Goal: Use online tool/utility: Utilize a website feature to perform a specific function

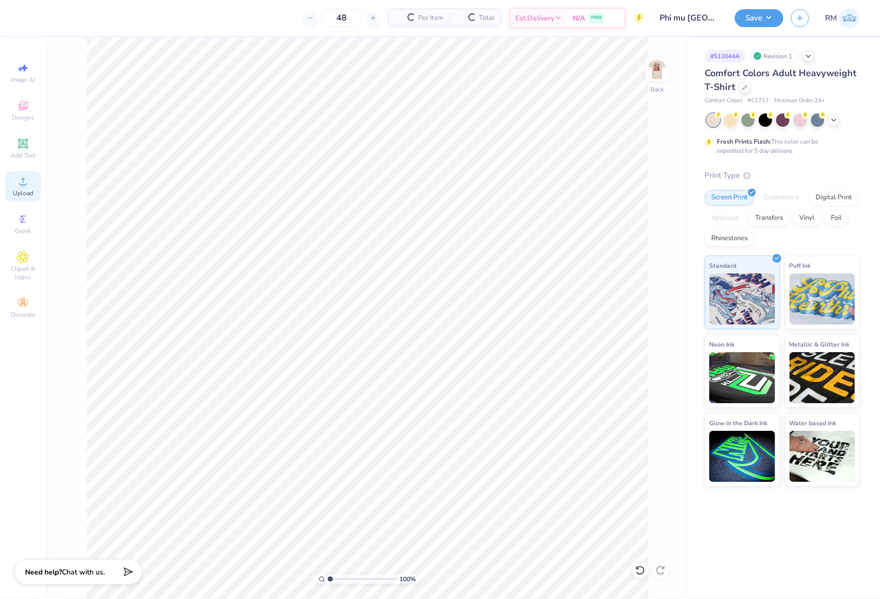
click at [23, 187] on circle at bounding box center [23, 185] width 6 height 6
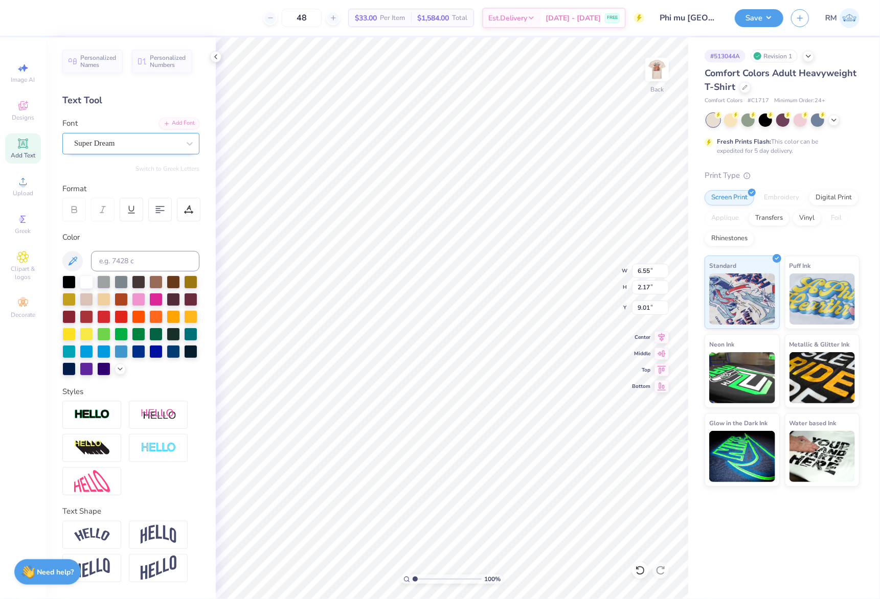
click at [98, 148] on div "Super Dream" at bounding box center [126, 144] width 107 height 16
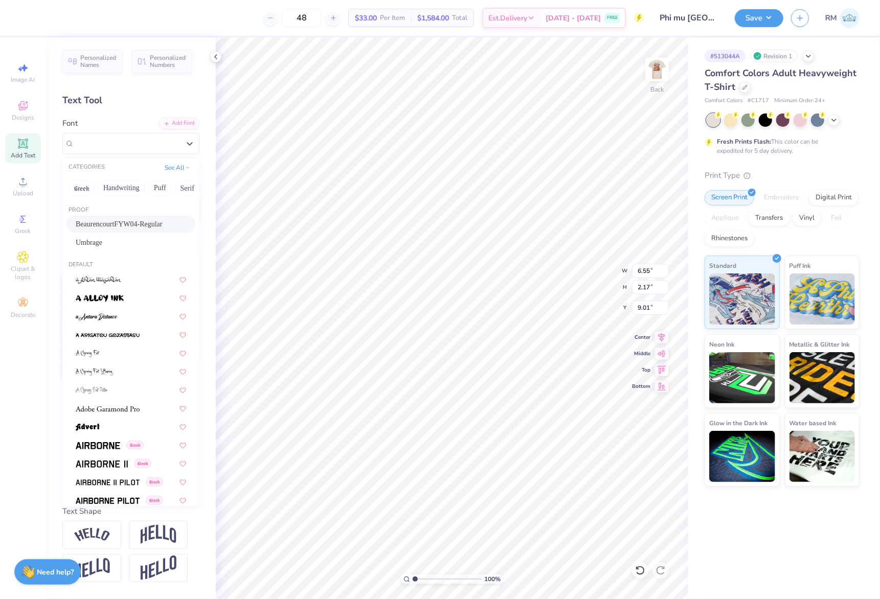
click at [109, 217] on div "BeaurencourtFYW04-Regular" at bounding box center [130, 224] width 129 height 17
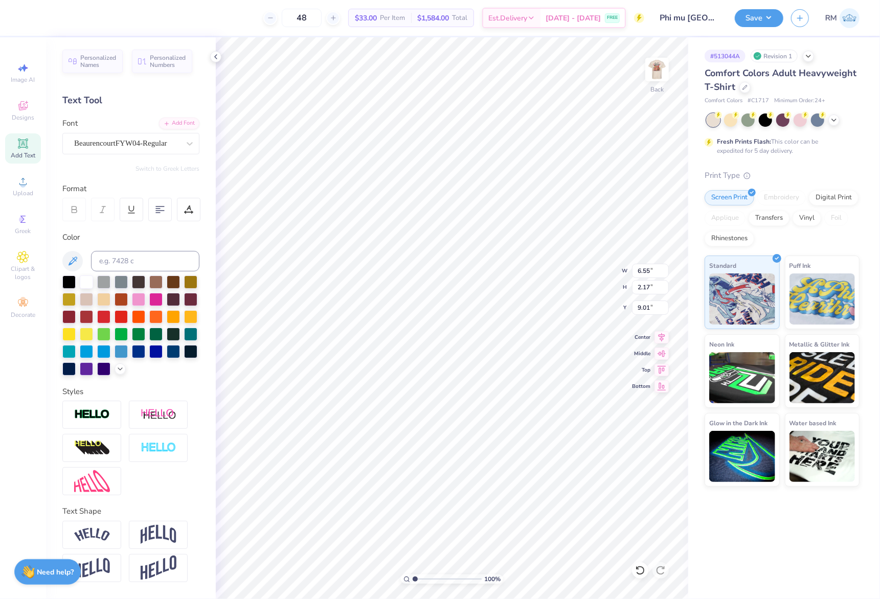
type input "8.11"
type input "2.45"
type input "9.02"
click at [158, 137] on div at bounding box center [126, 144] width 105 height 14
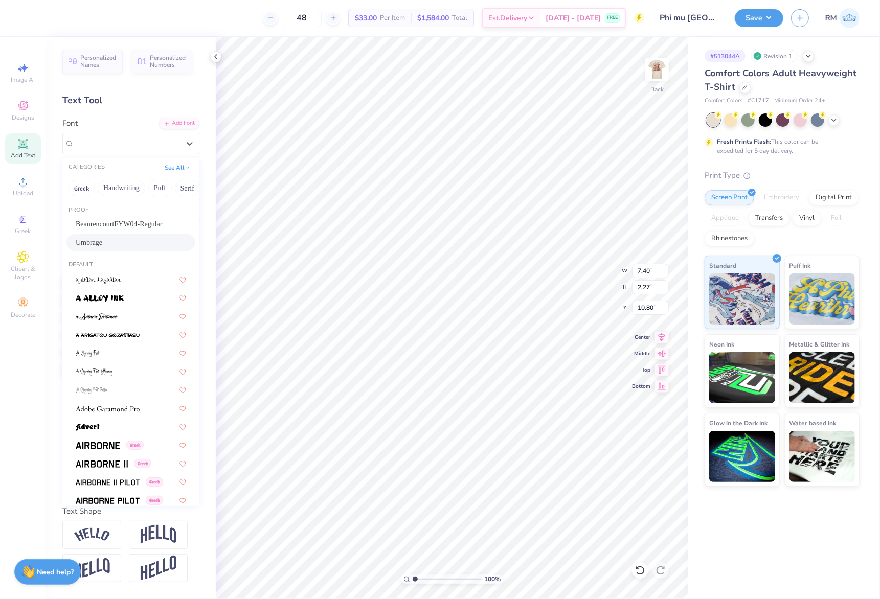
click at [142, 241] on div "Umbrage" at bounding box center [131, 242] width 110 height 11
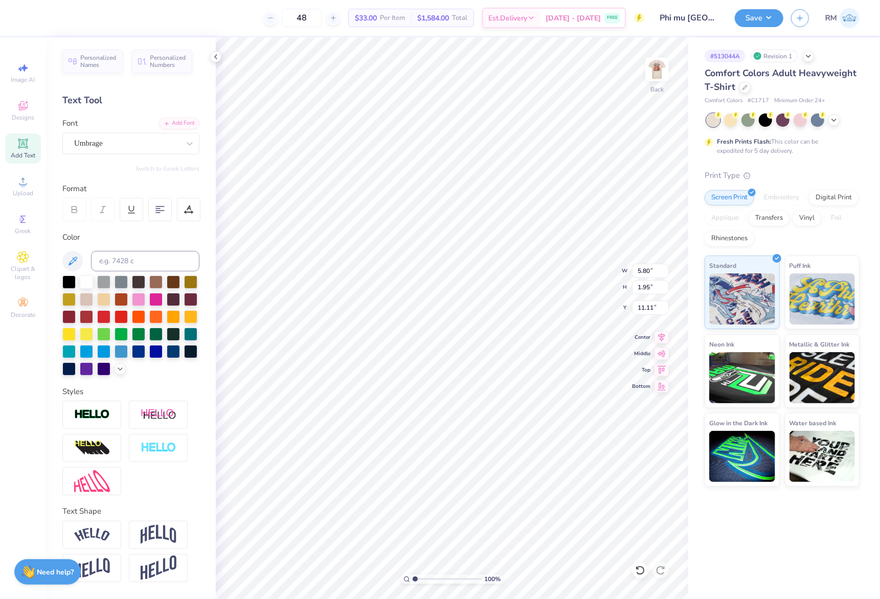
type input "5.80"
type input "1.95"
type input "11.11"
click at [135, 142] on div "Super Dream" at bounding box center [126, 144] width 107 height 16
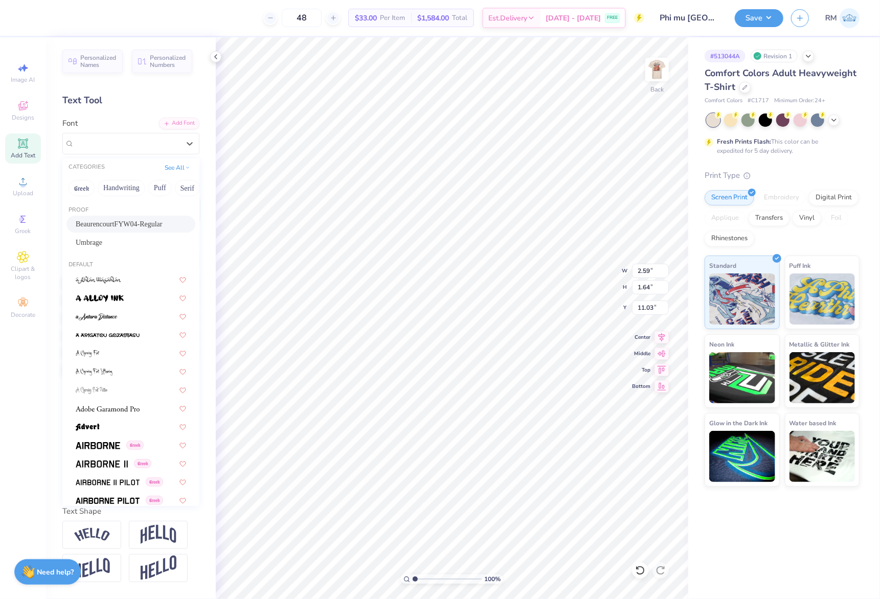
click at [138, 224] on span "BeaurencourtFYW04-Regular" at bounding box center [119, 224] width 87 height 11
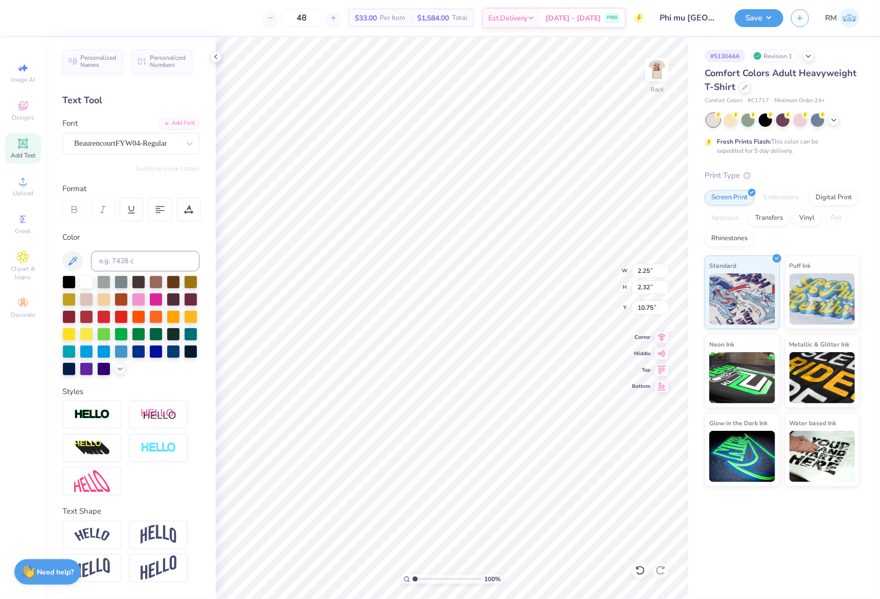
type input "2.25"
type input "2.32"
type input "10.75"
type input "13.01"
type input "2.93"
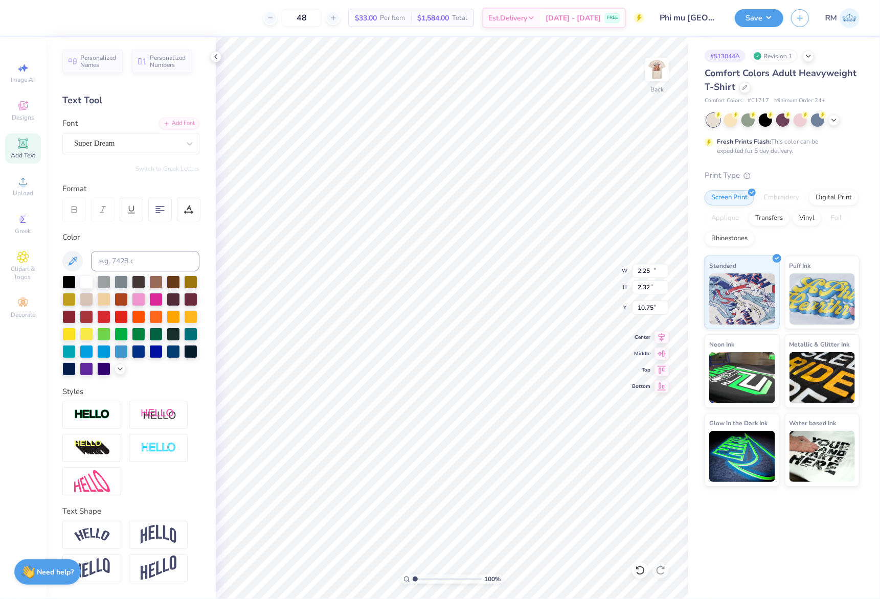
type input "12.20"
click at [130, 140] on div "Super Dream" at bounding box center [126, 144] width 107 height 16
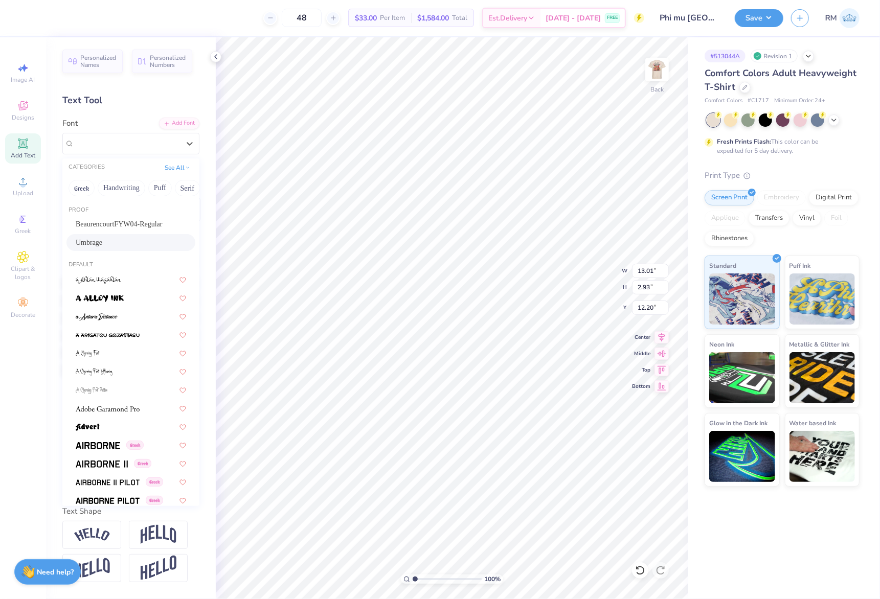
click at [114, 237] on div "Umbrage" at bounding box center [131, 242] width 110 height 11
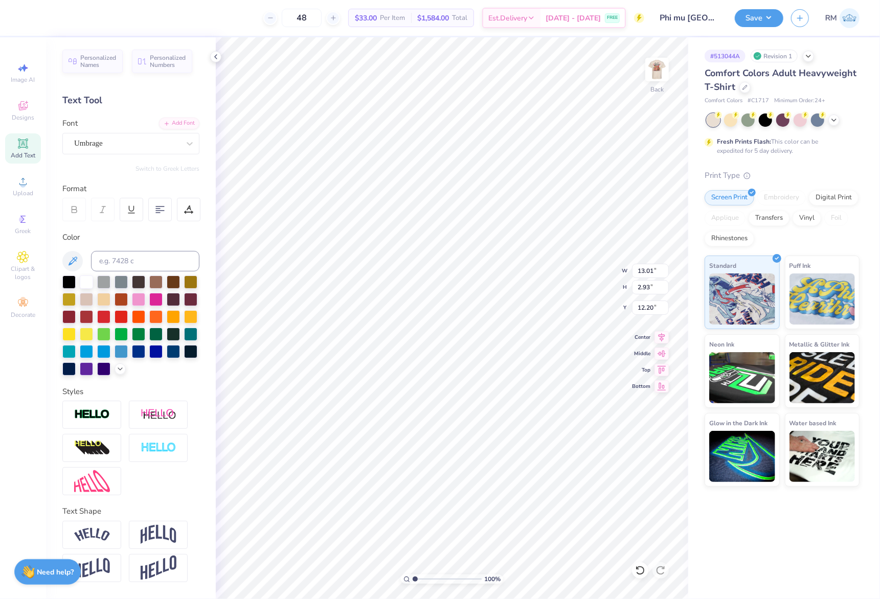
type input "10.71"
type input "2.54"
type input "12.52"
drag, startPoint x: 416, startPoint y: 579, endPoint x: 421, endPoint y: 580, distance: 5.6
type input "1.88"
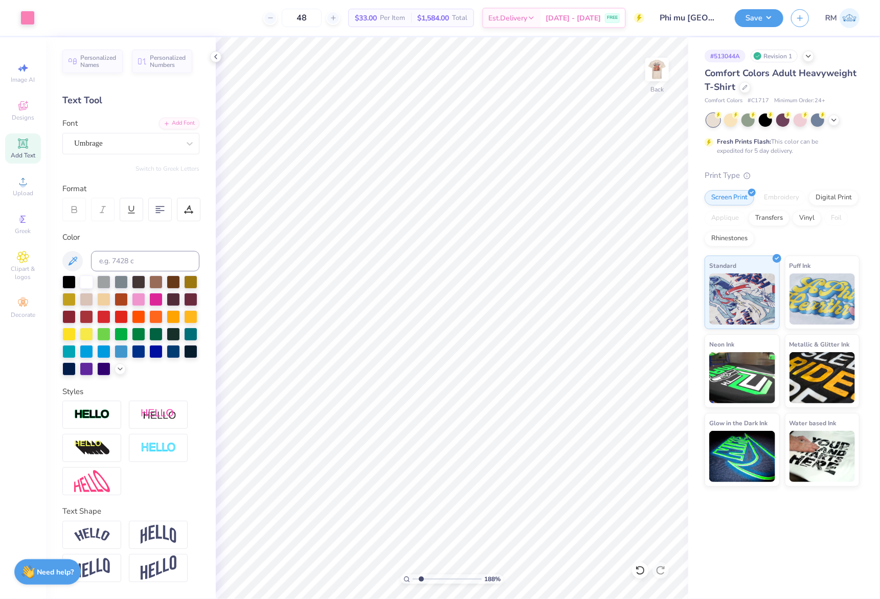
click at [421, 580] on input "range" at bounding box center [447, 579] width 69 height 9
type input "12.60"
type input "5.80"
type input "1.95"
type input "11.12"
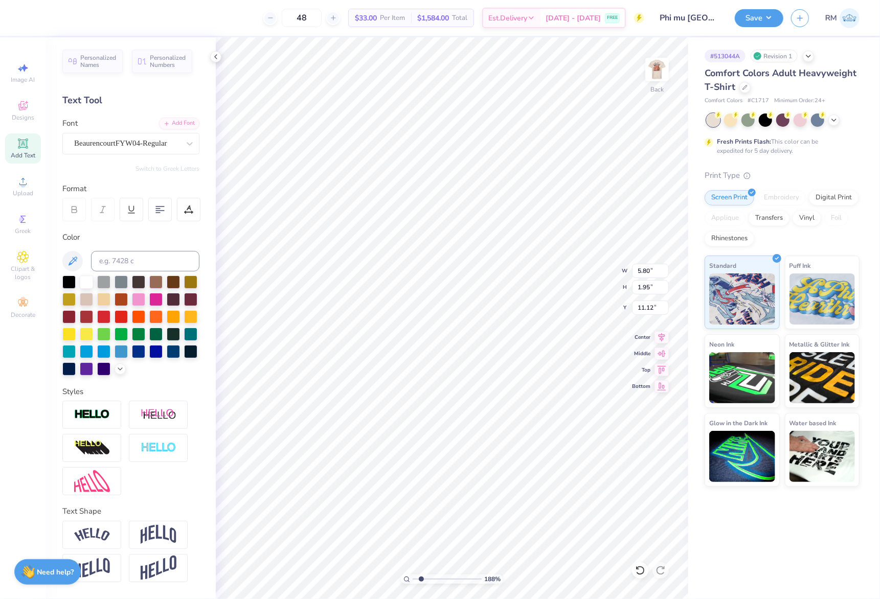
type input "2.25"
type input "2.32"
type input "10.28"
type input "8.11"
type input "2.45"
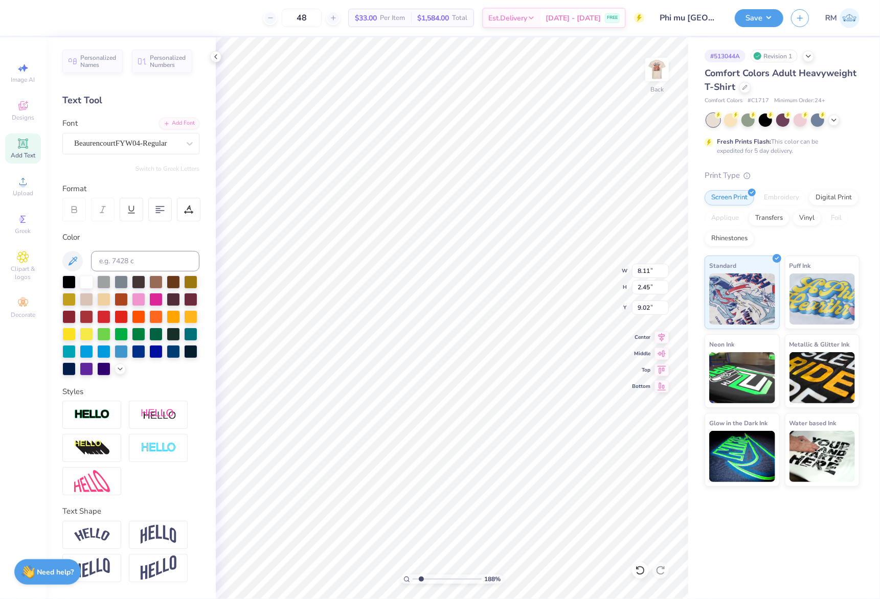
type input "8.87"
type input "2.25"
type input "2.32"
type input "10.28"
click at [649, 271] on input "12.76" at bounding box center [650, 271] width 37 height 14
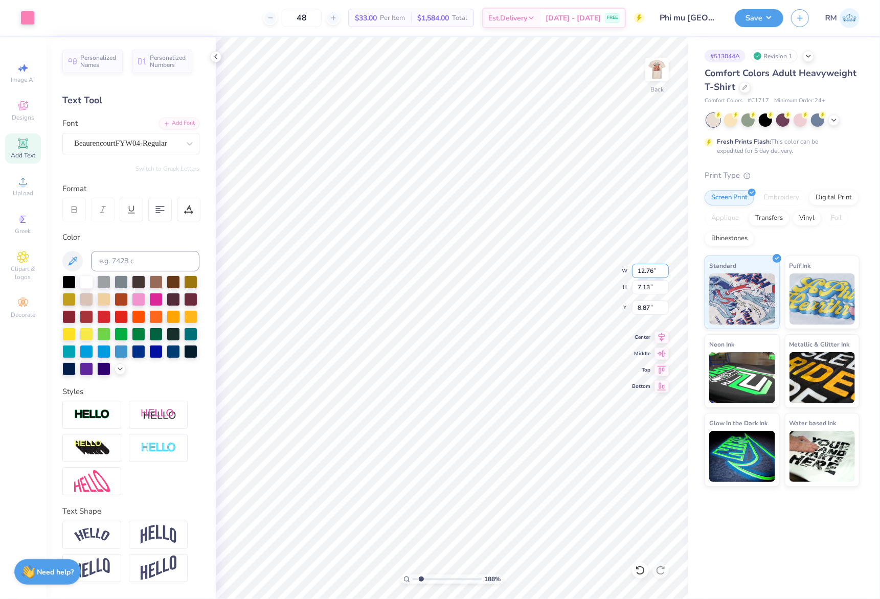
click at [649, 271] on input "12.76" at bounding box center [650, 271] width 37 height 14
type input "3.50"
type input "1.95"
type input "11.45"
drag, startPoint x: 424, startPoint y: 579, endPoint x: 363, endPoint y: 580, distance: 61.4
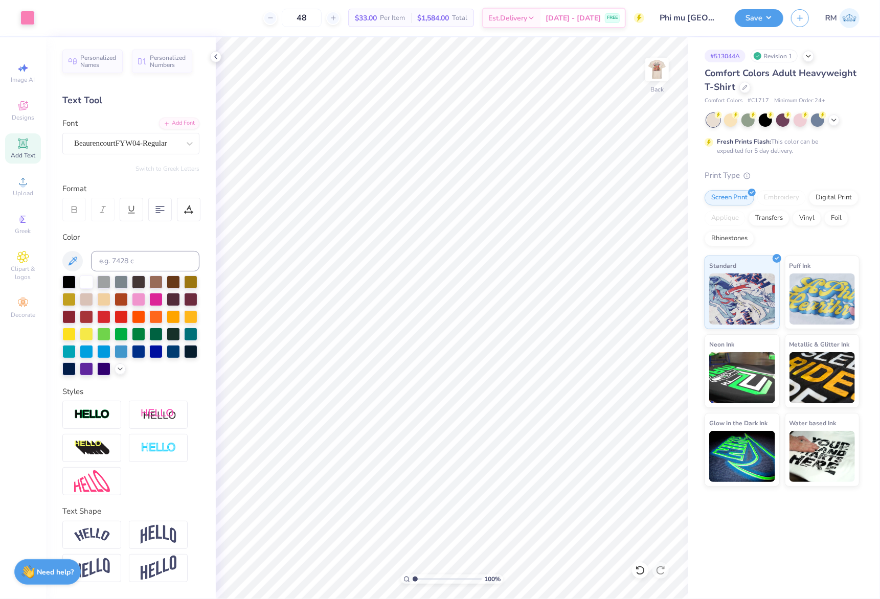
type input "1"
click at [413, 580] on input "range" at bounding box center [447, 579] width 69 height 9
click at [647, 311] on input "7.58" at bounding box center [650, 308] width 37 height 14
type input "3.00"
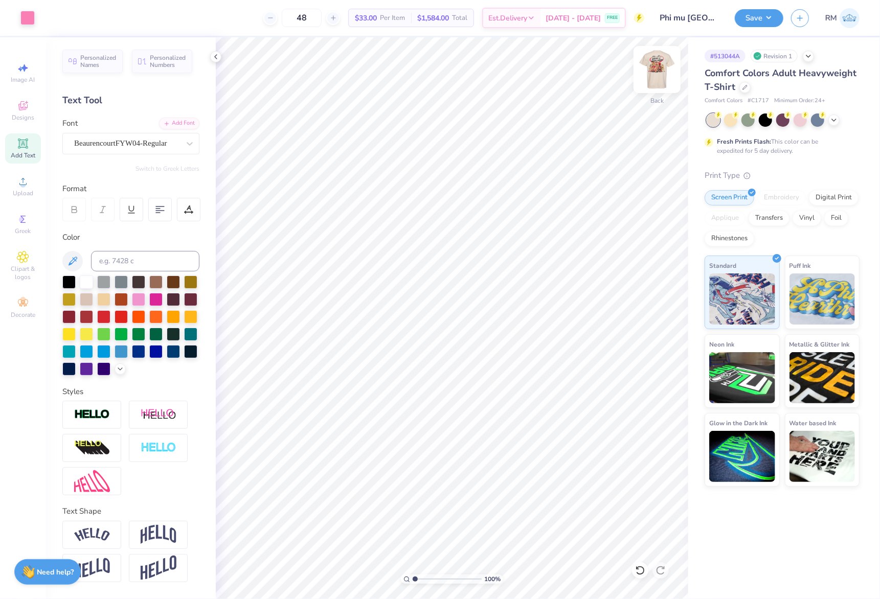
click at [663, 62] on img at bounding box center [657, 69] width 41 height 41
click at [27, 192] on span "Upload" at bounding box center [23, 193] width 20 height 8
click at [126, 150] on div "Super Dream" at bounding box center [126, 144] width 107 height 16
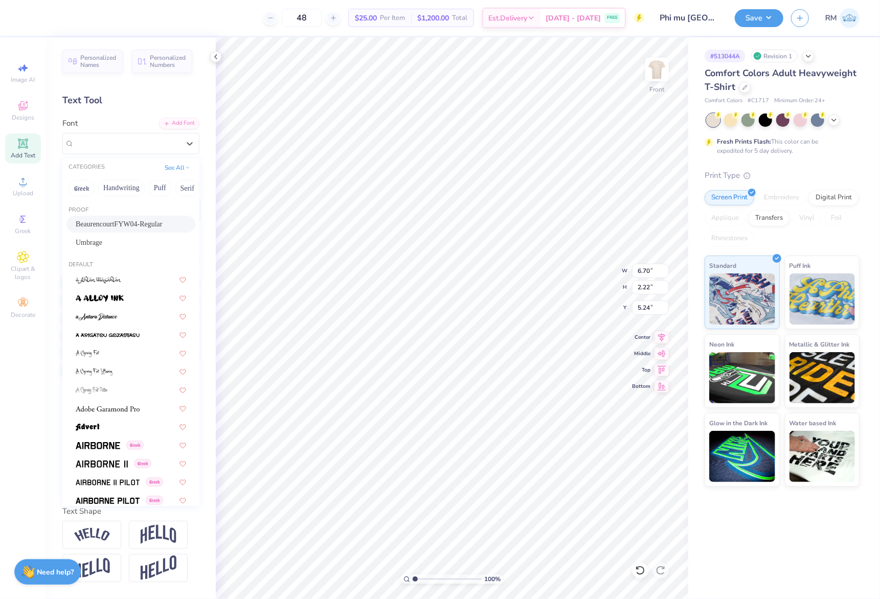
click at [144, 226] on span "BeaurencourtFYW04-Regular" at bounding box center [119, 224] width 87 height 11
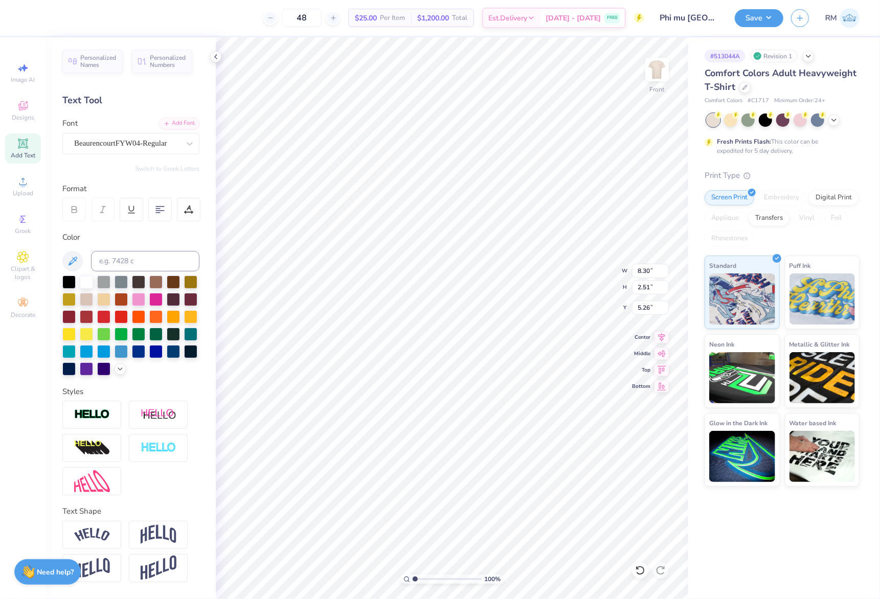
type input "8.30"
type input "2.51"
type input "5.26"
type input "2.67"
type input "1.69"
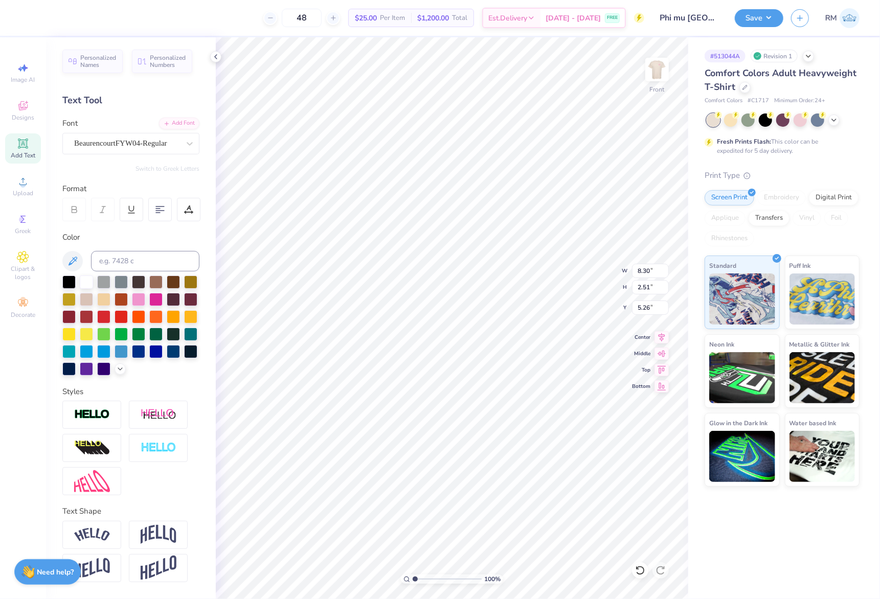
type input "7.31"
click at [142, 141] on div "Super Dream" at bounding box center [126, 144] width 107 height 16
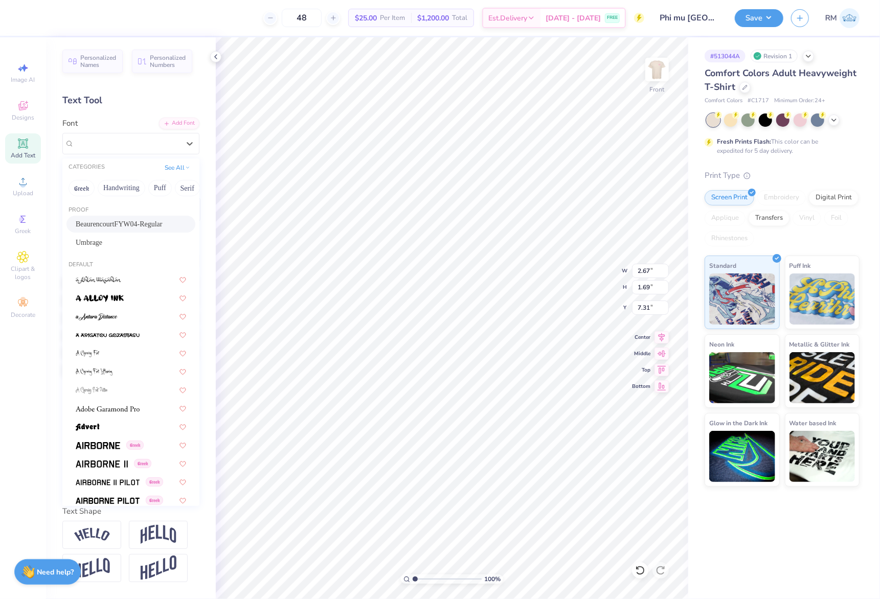
click at [149, 218] on div "BeaurencourtFYW04-Regular" at bounding box center [130, 224] width 129 height 17
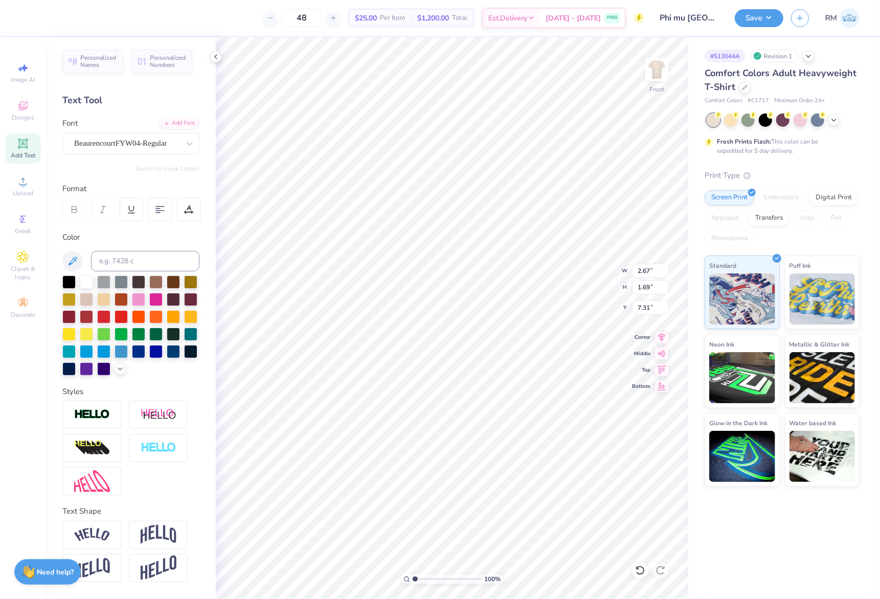
type input "2.30"
type input "2.37"
type input "7.02"
type input "7.59"
type input "2.32"
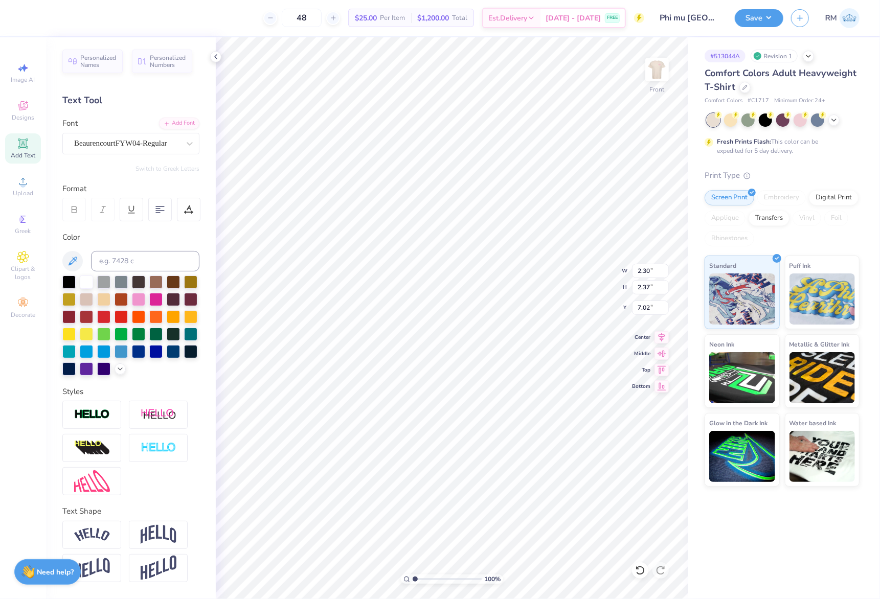
type input "7.08"
click at [122, 146] on div "Super Dream" at bounding box center [126, 144] width 107 height 16
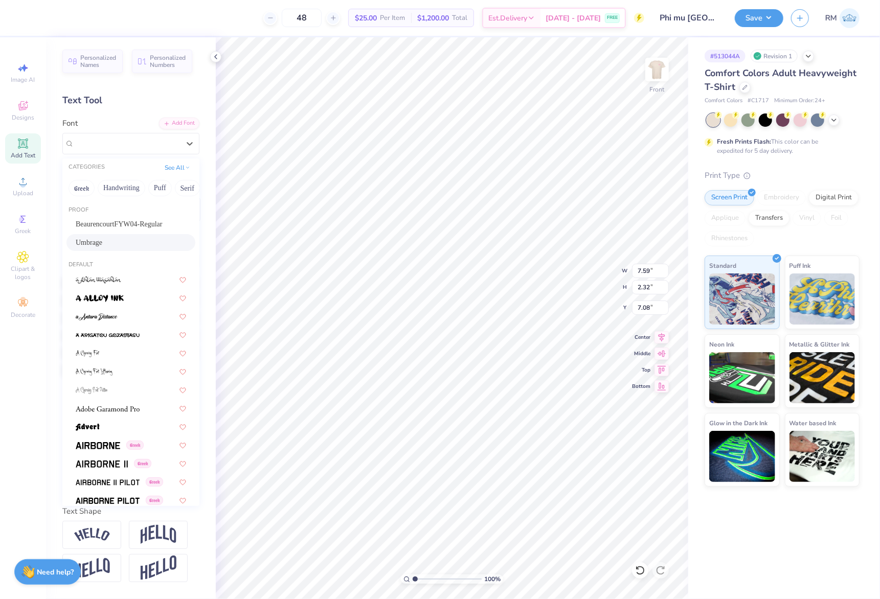
click at [136, 240] on div "Umbrage" at bounding box center [131, 242] width 110 height 11
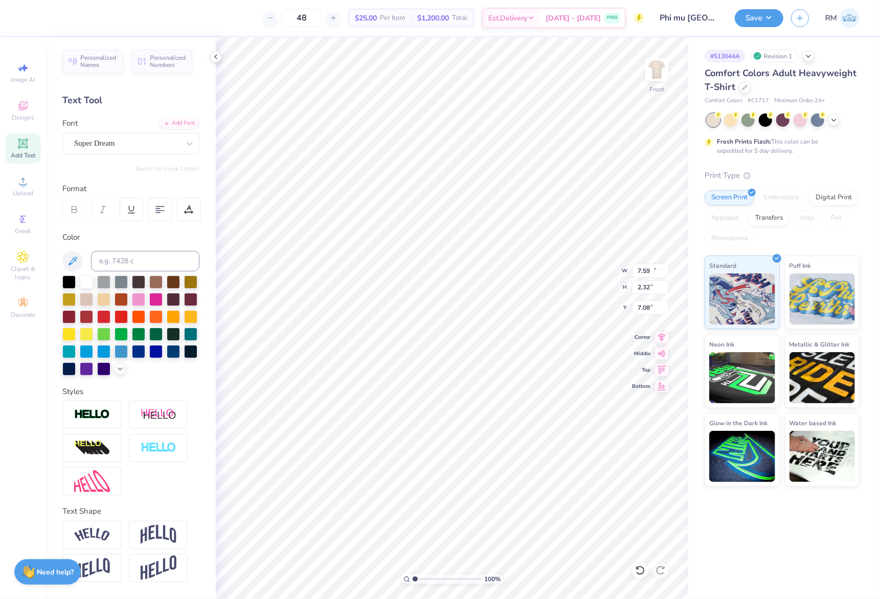
type input "13.33"
type input "3.03"
type input "8.49"
click at [120, 139] on div "Super Dream" at bounding box center [126, 144] width 107 height 16
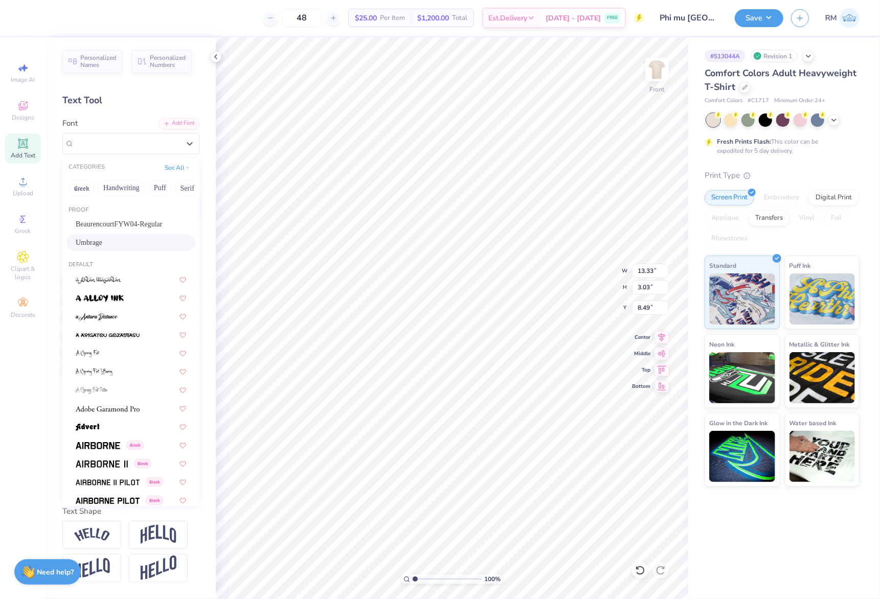
click at [146, 238] on div "Umbrage" at bounding box center [131, 242] width 110 height 11
type input "10.97"
type input "2.60"
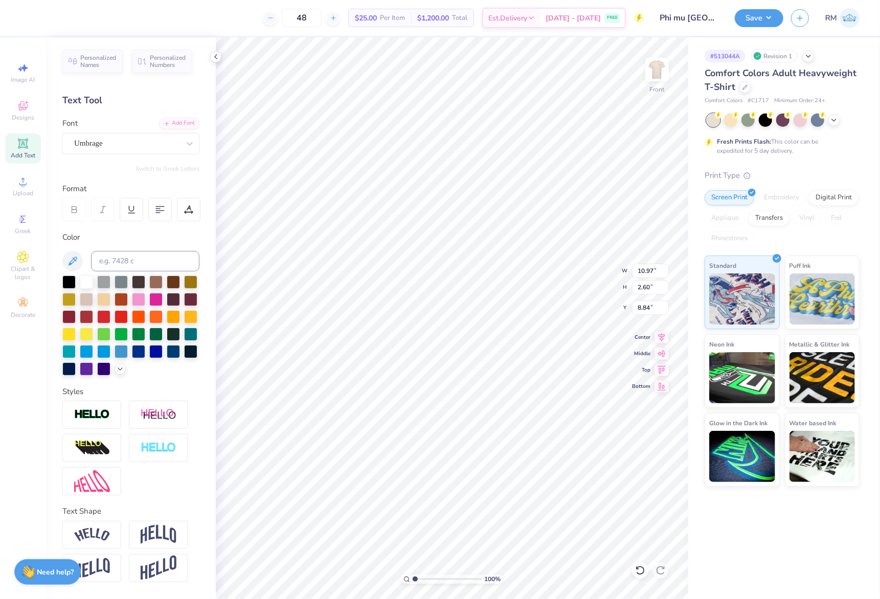
type input "9.03"
drag, startPoint x: 418, startPoint y: 579, endPoint x: 423, endPoint y: 579, distance: 5.6
type input "2.18"
click at [423, 579] on input "range" at bounding box center [447, 579] width 69 height 9
type input "5.94"
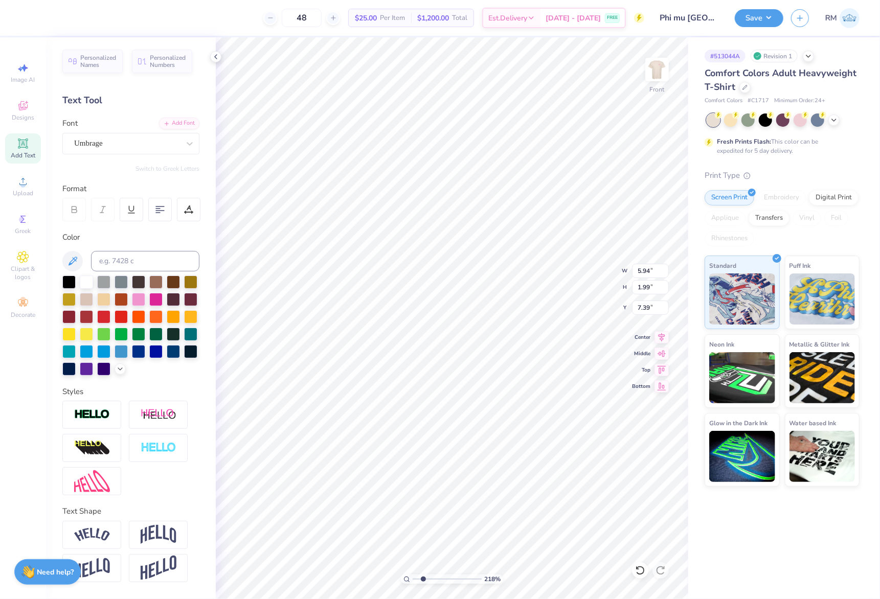
type input "1.99"
type input "7.39"
type input "2.30"
type input "2.37"
type input "7.02"
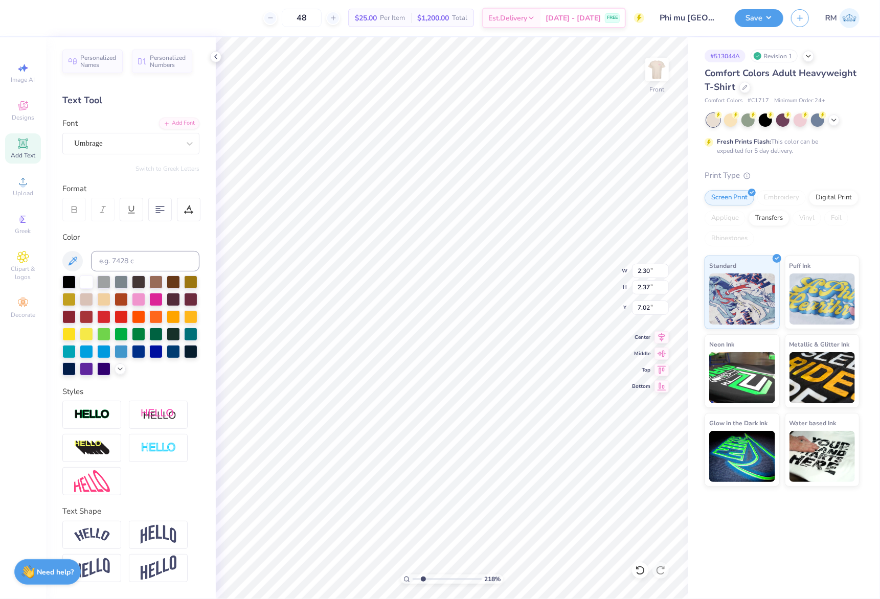
type input "5.94"
type input "1.99"
type input "7.85"
type input "8.30"
type input "2.51"
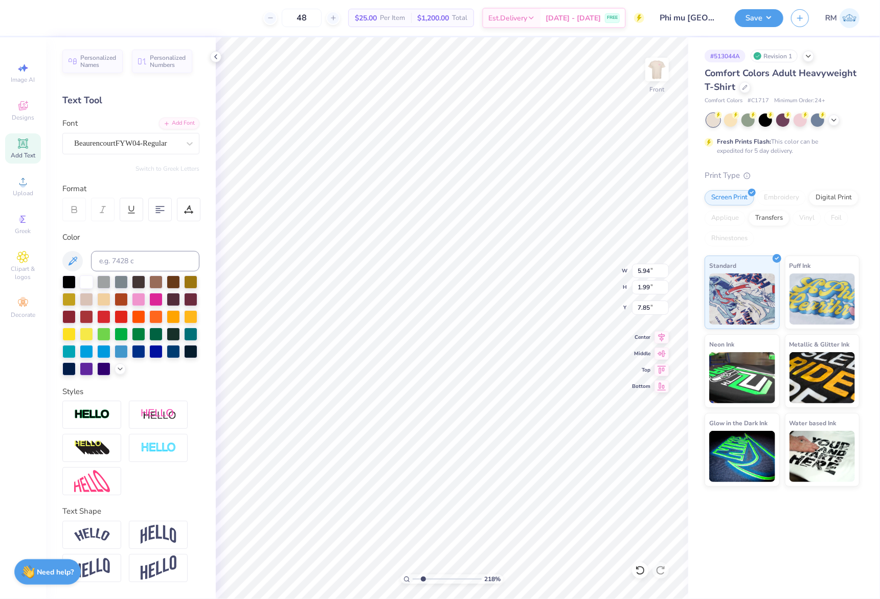
type input "5.26"
type input "13.06"
type input "16.42"
type input "5.86"
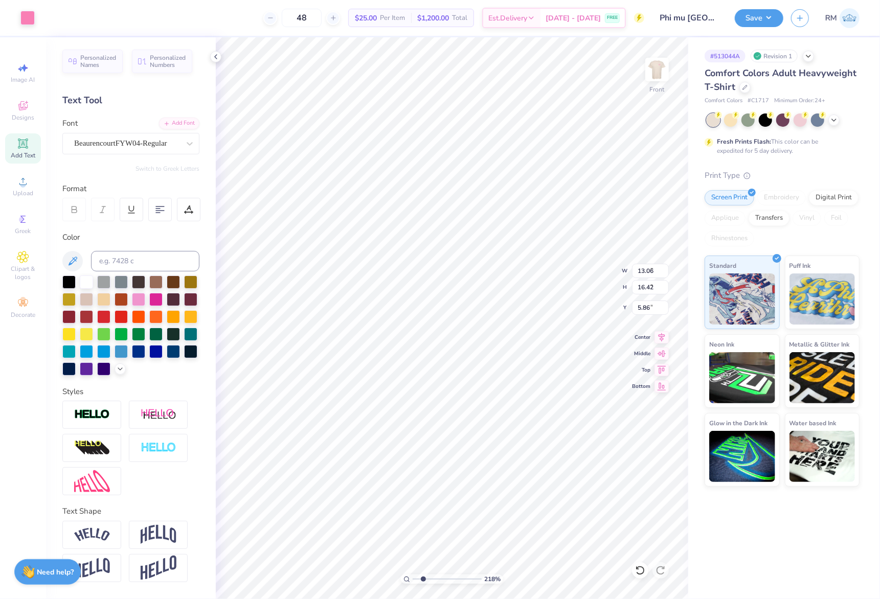
type input "8.30"
type input "2.51"
type input "5.08"
type input "2.30"
type input "2.37"
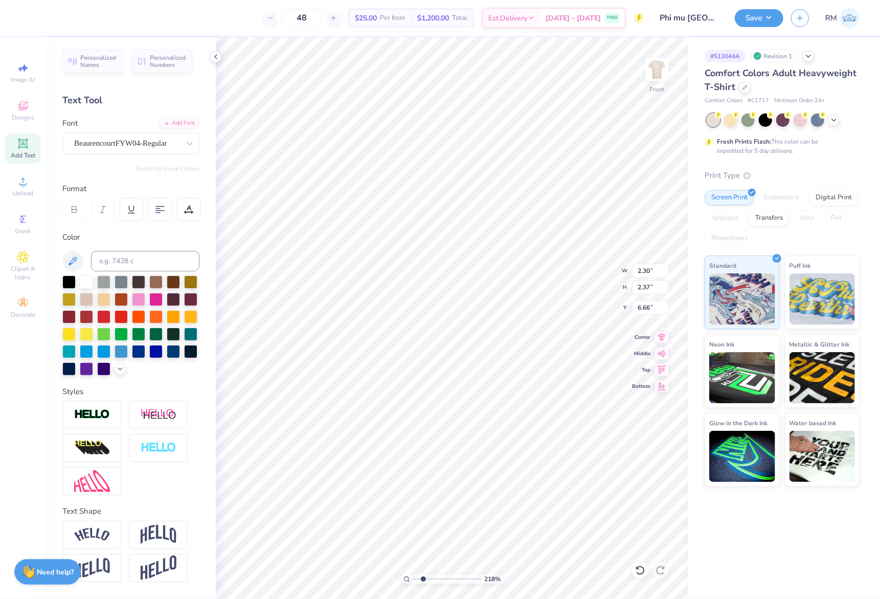
type input "6.87"
type input "5.94"
type input "1.99"
type input "7.47"
drag, startPoint x: 426, startPoint y: 581, endPoint x: 393, endPoint y: 580, distance: 32.7
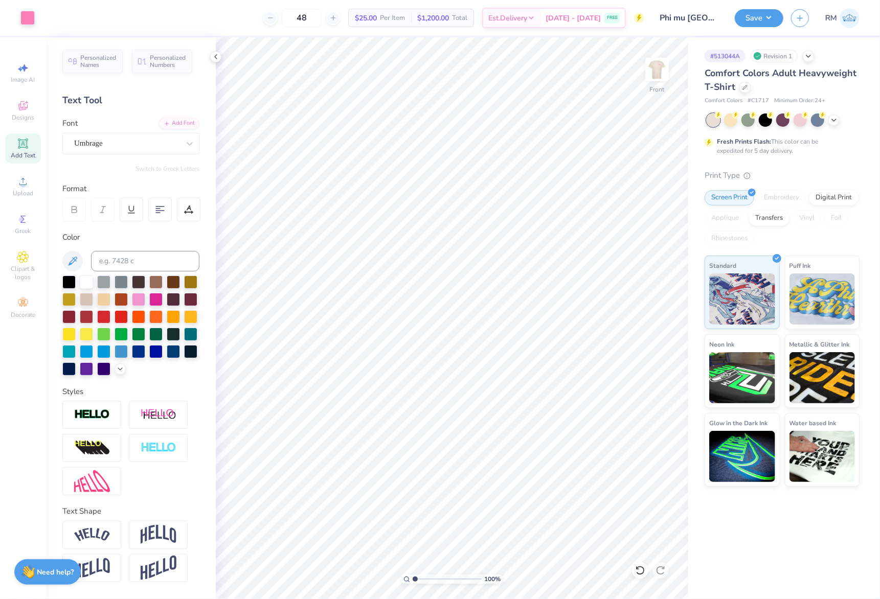
type input "1"
click at [413, 580] on input "range" at bounding box center [447, 579] width 69 height 9
click at [641, 289] on input "17.19" at bounding box center [650, 287] width 37 height 14
type input "15"
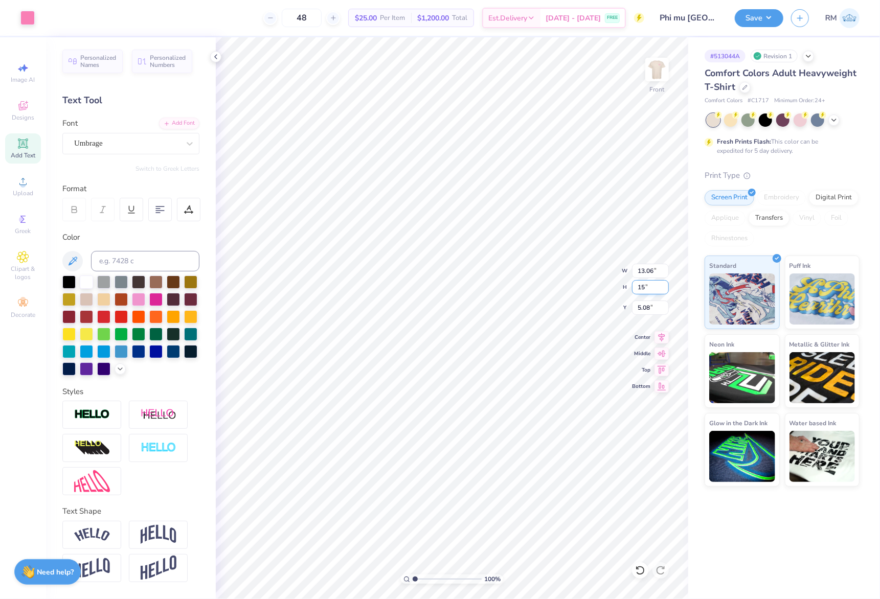
type input "11.40"
type input "15.00"
click at [647, 309] on input "6.18" at bounding box center [650, 308] width 37 height 14
type input "3.00"
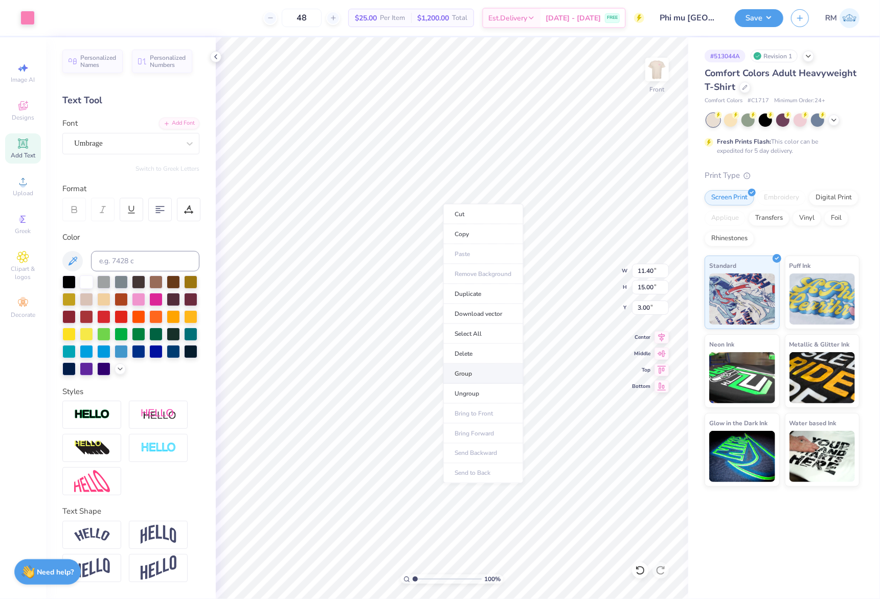
click at [496, 374] on li "Group" at bounding box center [483, 374] width 80 height 20
click at [663, 342] on icon at bounding box center [662, 336] width 14 height 12
click at [747, 11] on button "Save" at bounding box center [759, 17] width 49 height 18
click at [163, 299] on div at bounding box center [155, 298] width 13 height 13
drag, startPoint x: 26, startPoint y: 19, endPoint x: 29, endPoint y: 25, distance: 6.4
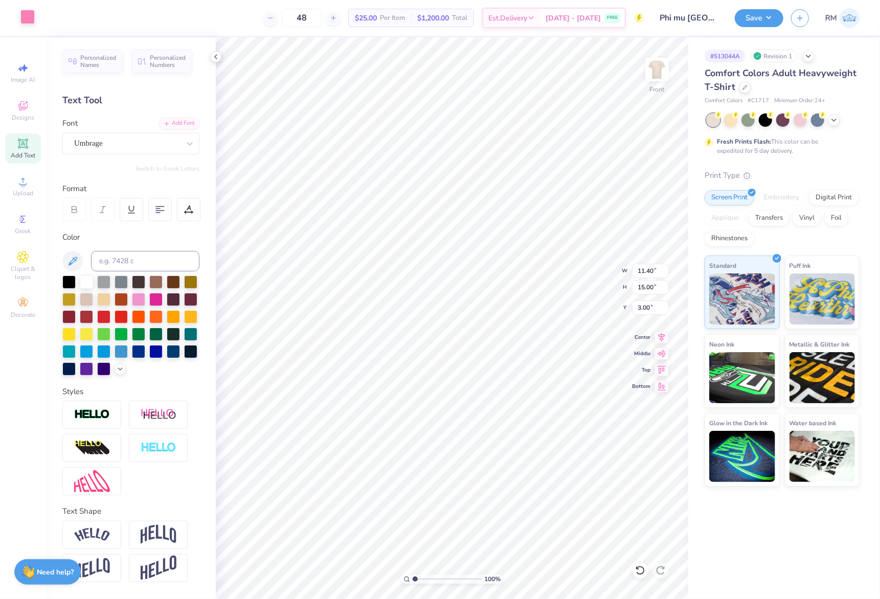
click at [27, 19] on div at bounding box center [27, 17] width 14 height 14
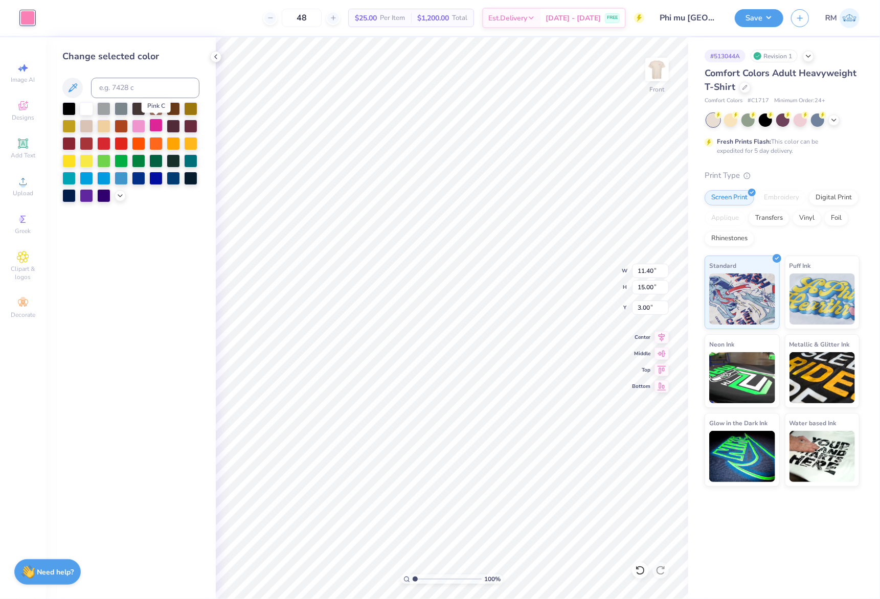
click at [152, 127] on div at bounding box center [155, 125] width 13 height 13
click at [655, 71] on img at bounding box center [657, 69] width 41 height 41
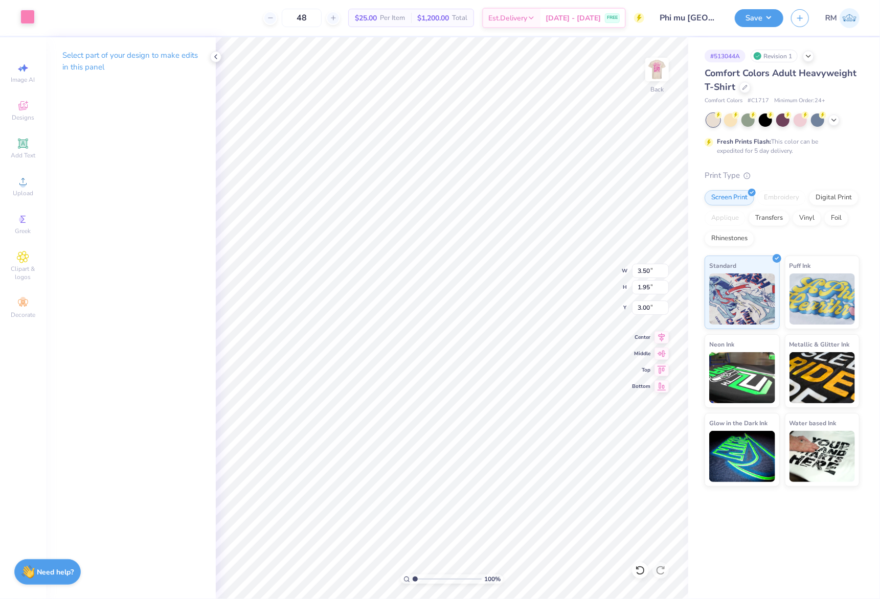
click at [31, 18] on div at bounding box center [27, 17] width 14 height 14
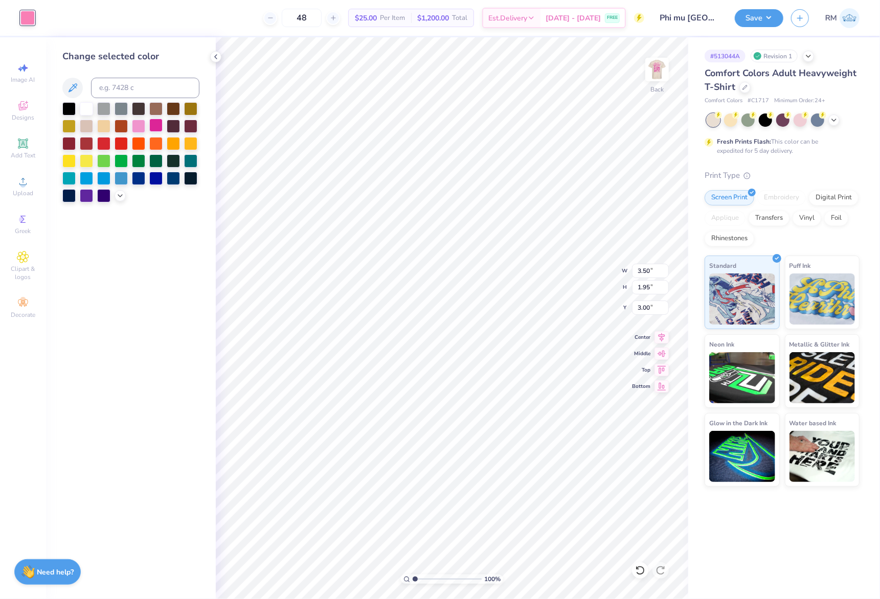
click at [160, 126] on div at bounding box center [155, 125] width 13 height 13
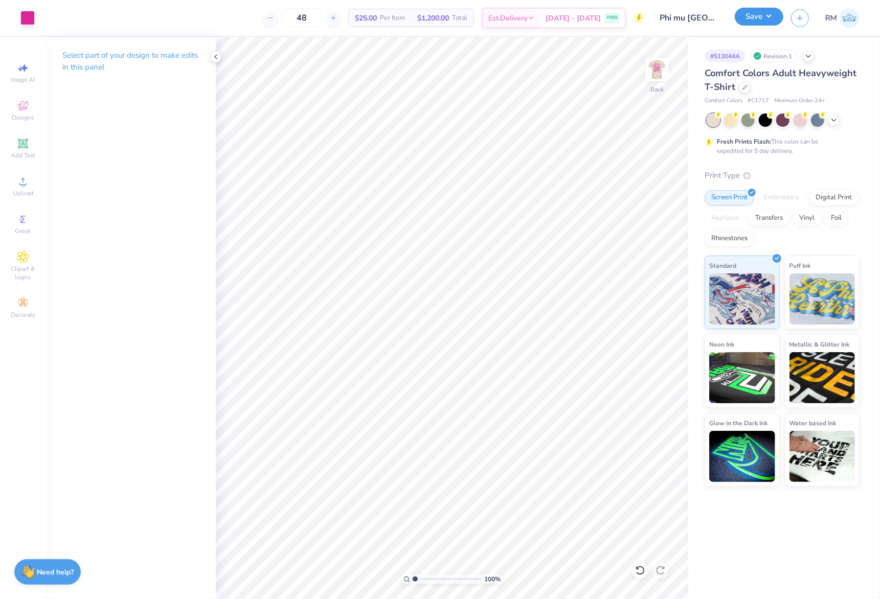
click at [764, 14] on button "Save" at bounding box center [759, 17] width 49 height 18
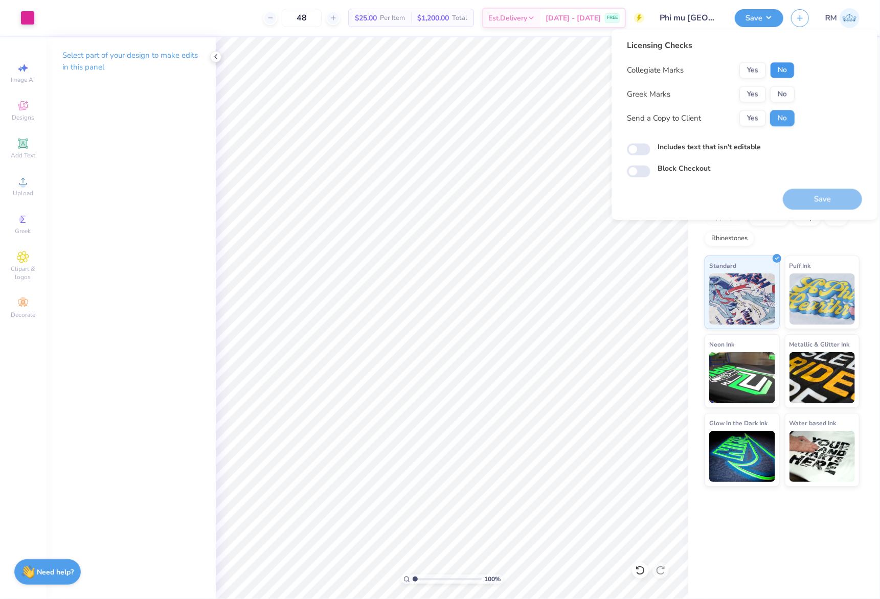
click at [780, 78] on button "No" at bounding box center [782, 70] width 25 height 16
click at [753, 100] on button "Yes" at bounding box center [753, 94] width 27 height 16
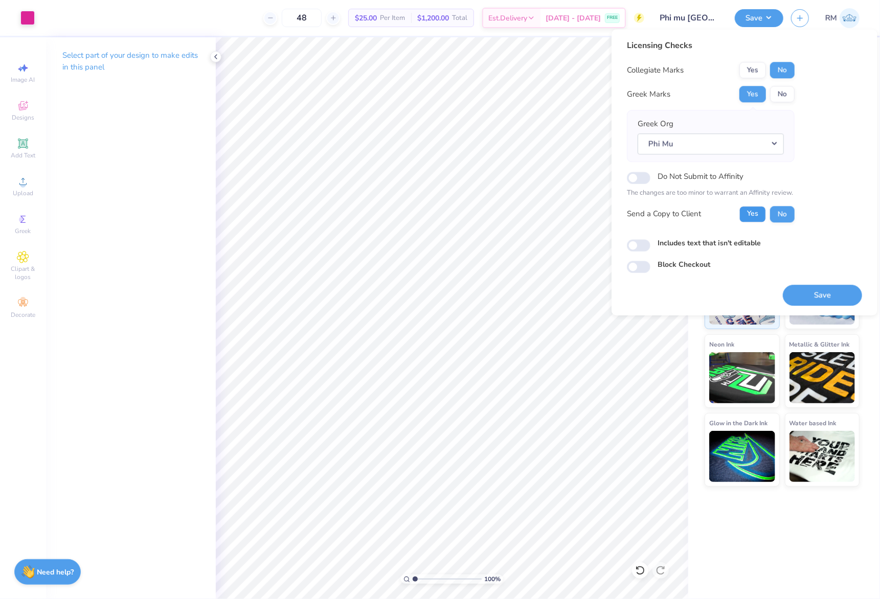
click at [755, 217] on button "Yes" at bounding box center [753, 214] width 27 height 16
click at [807, 299] on button "Save" at bounding box center [822, 295] width 79 height 21
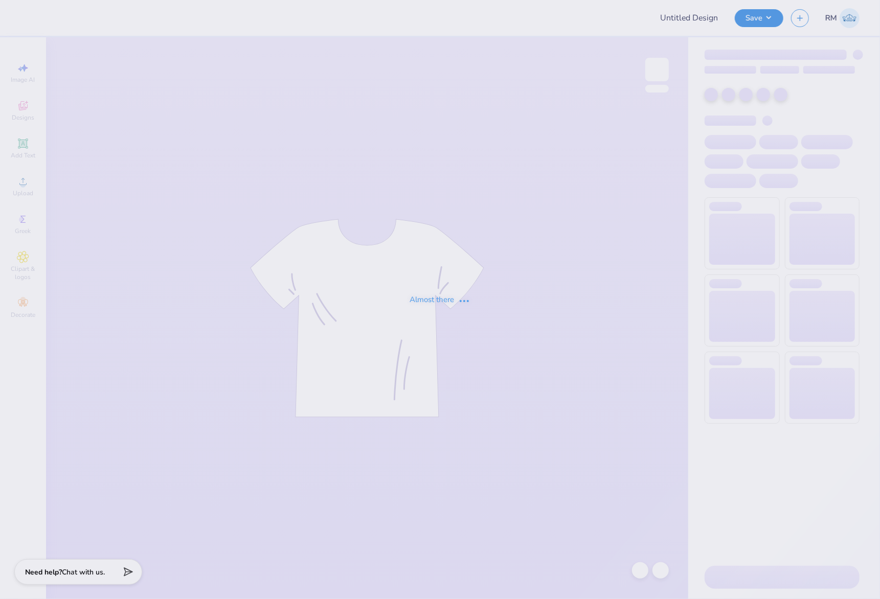
type input "Maximiliano Peralta : Destined to be great"
